Goal: Navigation & Orientation: Find specific page/section

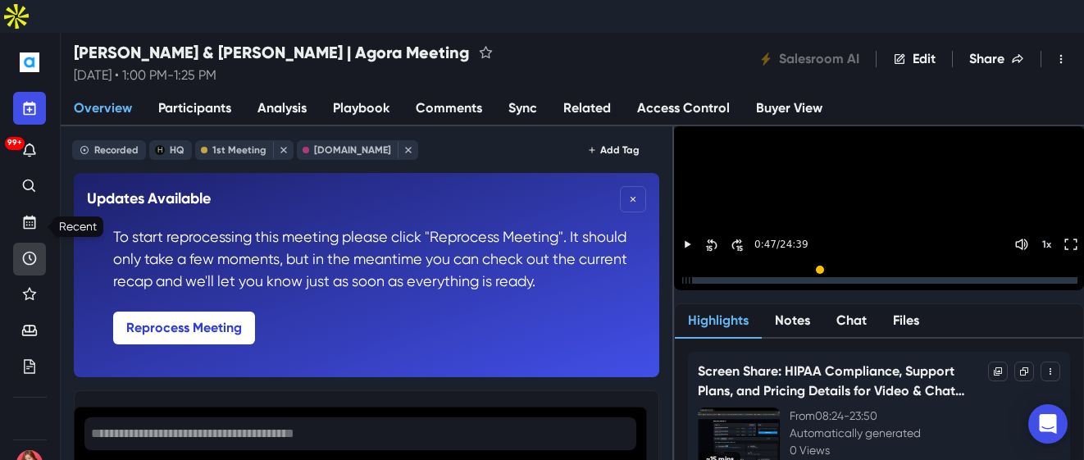
click at [29, 250] on icon "Recent" at bounding box center [29, 258] width 16 height 16
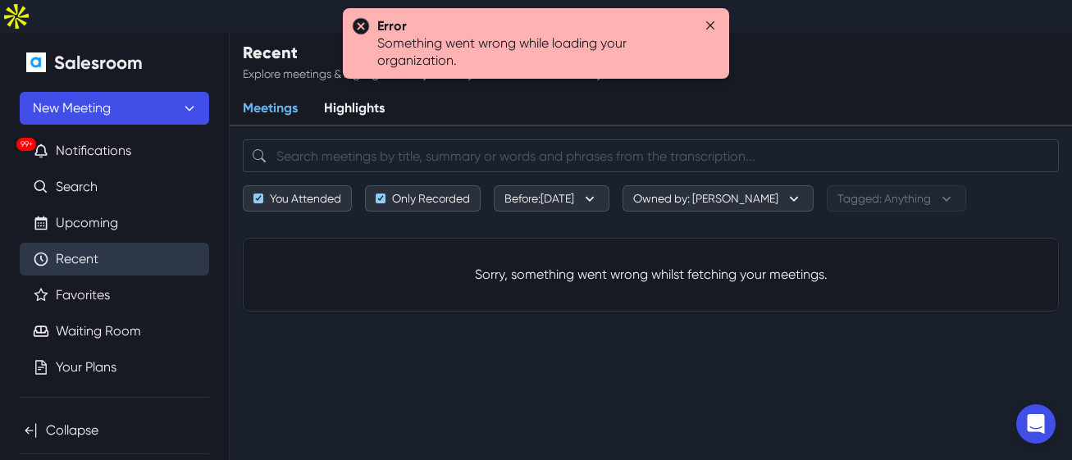
click at [710, 23] on icon "Close" at bounding box center [710, 25] width 8 height 8
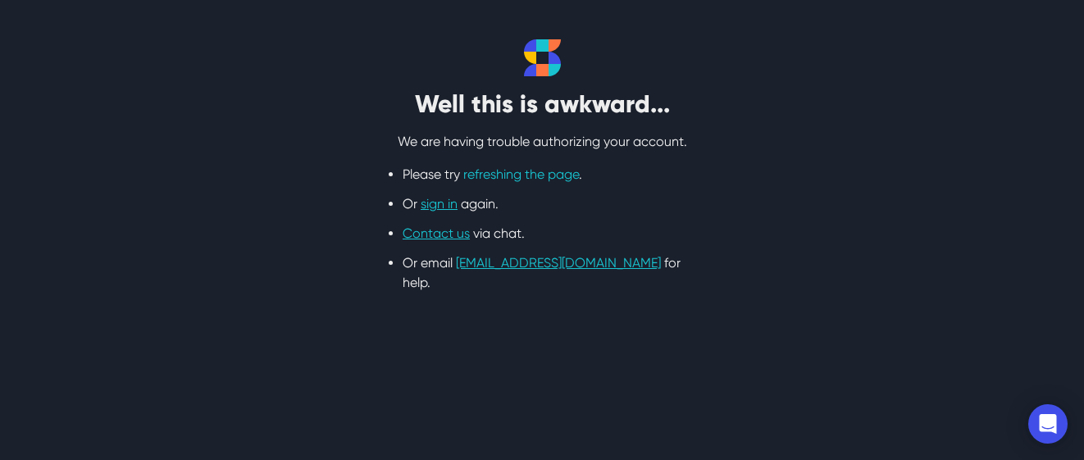
click at [550, 171] on link "refreshing the page" at bounding box center [521, 175] width 116 height 16
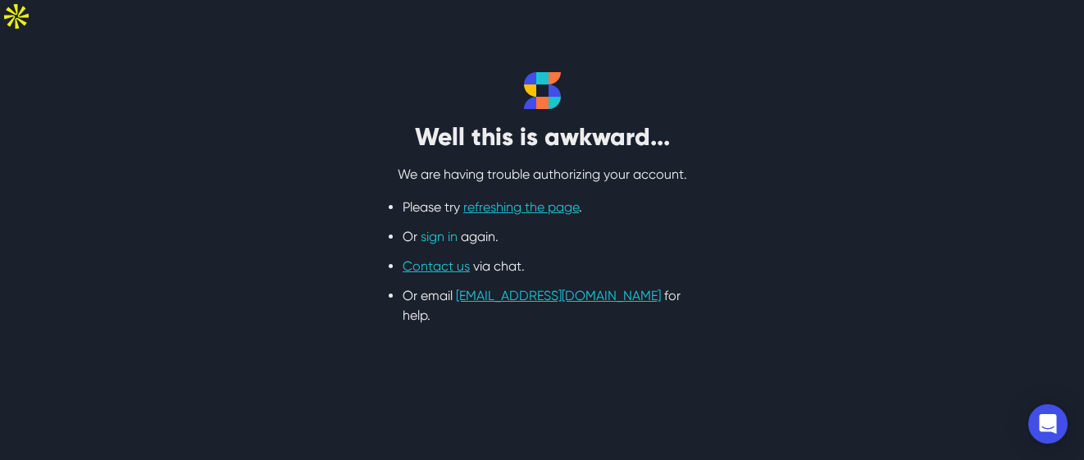
click at [424, 229] on link "sign in" at bounding box center [439, 237] width 37 height 16
click at [429, 229] on link "sign in" at bounding box center [439, 237] width 37 height 16
click at [431, 229] on link "sign in" at bounding box center [439, 237] width 37 height 16
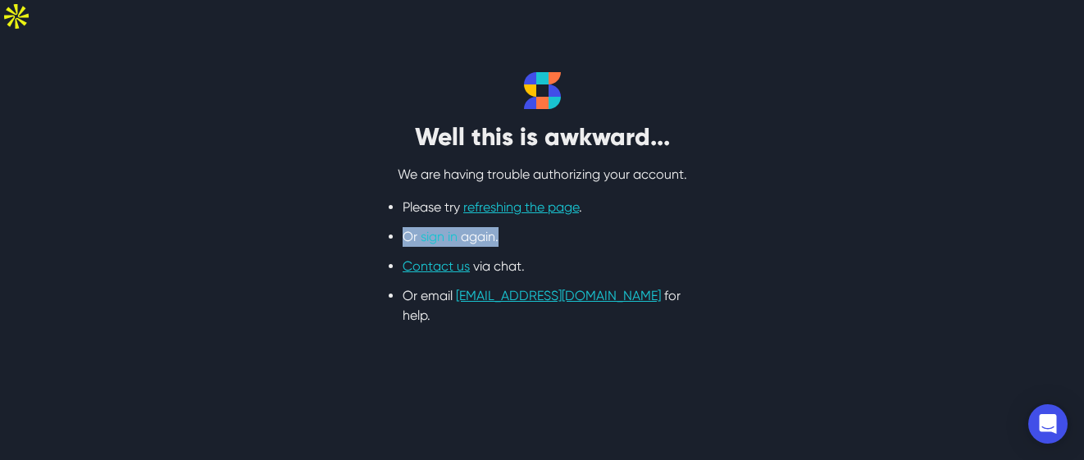
click at [431, 229] on link "sign in" at bounding box center [439, 237] width 37 height 16
click at [439, 229] on link "sign in" at bounding box center [439, 237] width 37 height 16
click at [426, 229] on link "sign in" at bounding box center [439, 237] width 37 height 16
click at [428, 229] on link "sign in" at bounding box center [439, 237] width 37 height 16
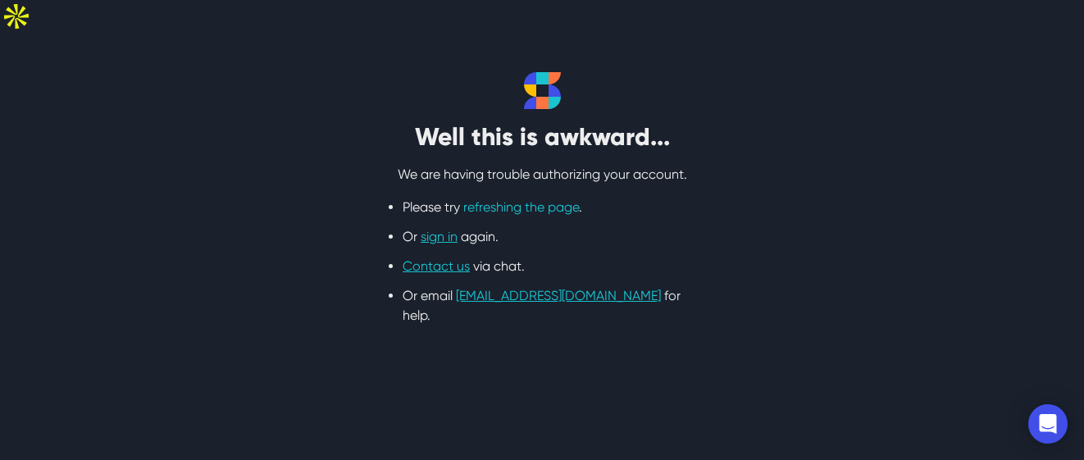
click at [491, 199] on link "refreshing the page" at bounding box center [521, 207] width 116 height 16
click at [41, 365] on html "Well this is awkward... We are having trouble authorizing your account. Please …" at bounding box center [542, 182] width 1084 height 365
click at [512, 199] on link "refreshing the page" at bounding box center [521, 207] width 116 height 16
click at [171, 271] on div "Well this is awkward... We are having trouble authorizing your account. Please …" at bounding box center [542, 198] width 1050 height 253
click at [285, 84] on div "Well this is awkward... We are having trouble authorizing your account. Please …" at bounding box center [542, 198] width 1050 height 253
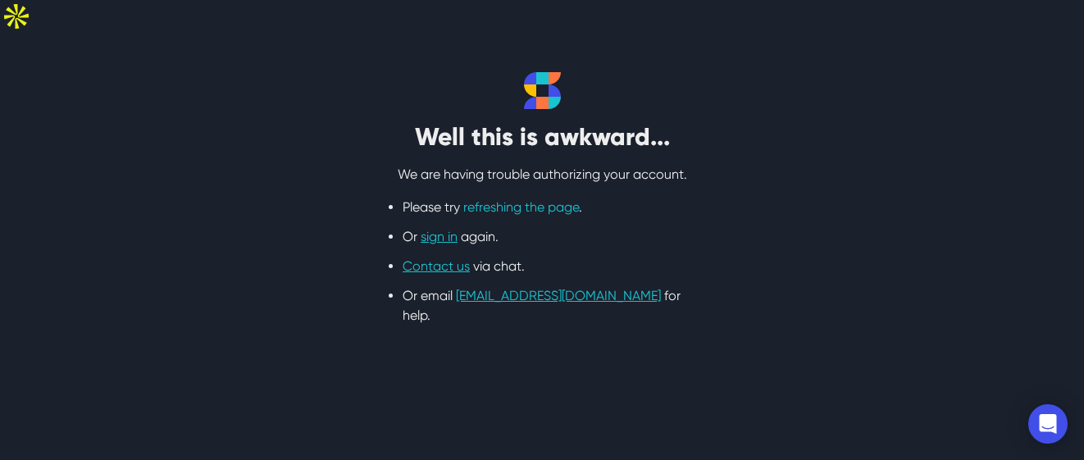
click at [553, 199] on link "refreshing the page" at bounding box center [521, 207] width 116 height 16
click at [844, 33] on section "Well this is awkward... We are having trouble authorizing your account. Please …" at bounding box center [542, 199] width 1084 height 332
click at [532, 199] on link "refreshing the page" at bounding box center [521, 207] width 116 height 16
